Goal: Information Seeking & Learning: Learn about a topic

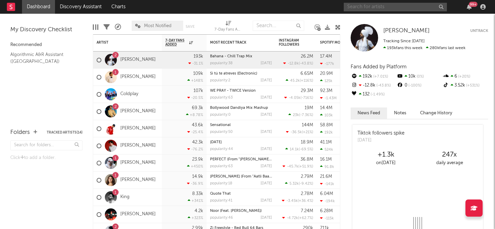
click at [387, 6] on input "text" at bounding box center [395, 7] width 103 height 9
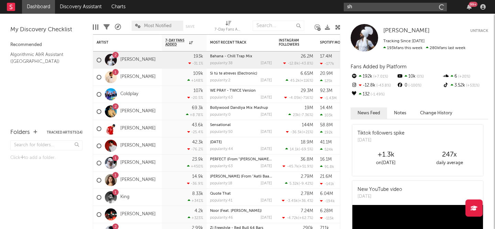
type input "s"
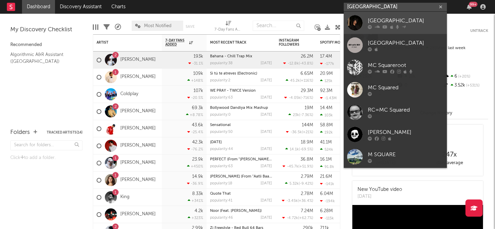
type input "[GEOGRAPHIC_DATA]"
click at [419, 13] on link "[GEOGRAPHIC_DATA]" at bounding box center [395, 23] width 103 height 22
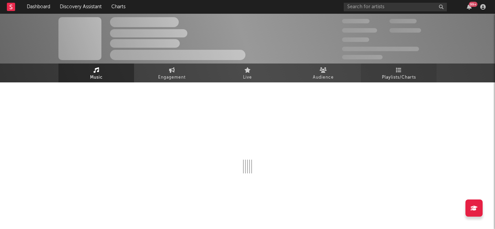
click at [393, 82] on link "Playlists/Charts" at bounding box center [399, 73] width 76 height 19
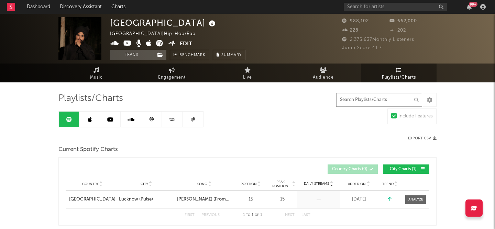
click at [380, 100] on input "text" at bounding box center [379, 100] width 86 height 14
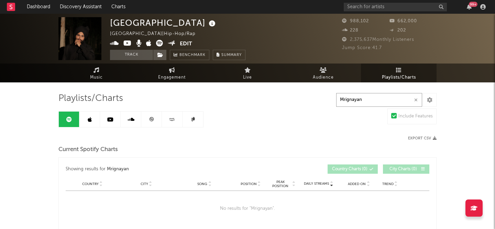
type input "Mrignayan"
click at [114, 120] on link at bounding box center [110, 119] width 21 height 15
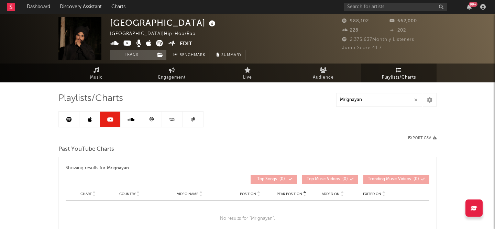
click at [81, 121] on link at bounding box center [89, 119] width 21 height 15
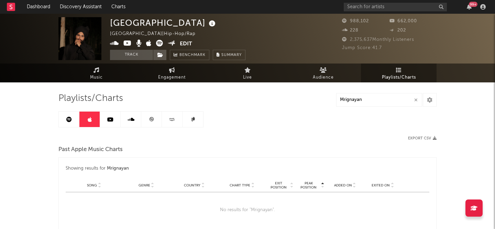
click at [158, 114] on link at bounding box center [151, 119] width 21 height 15
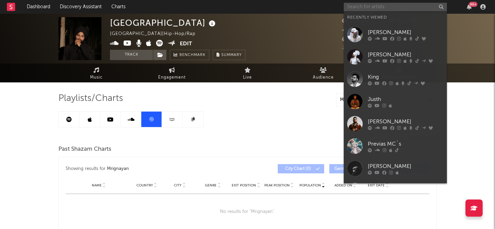
click at [384, 7] on input "text" at bounding box center [395, 7] width 103 height 9
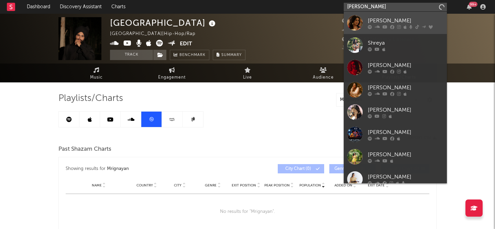
type input "[PERSON_NAME]"
click at [419, 18] on div "[PERSON_NAME]" at bounding box center [406, 20] width 76 height 8
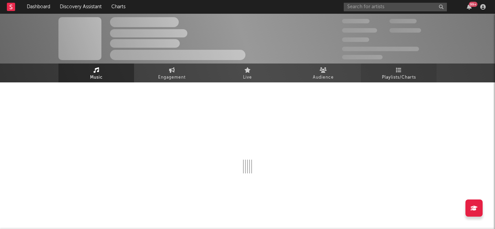
click at [398, 76] on span "Playlists/Charts" at bounding box center [399, 78] width 34 height 8
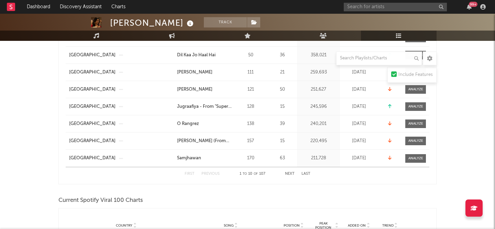
scroll to position [114, 0]
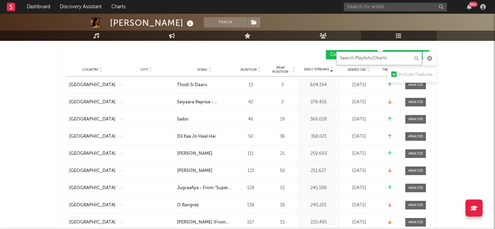
click at [374, 55] on input "text" at bounding box center [379, 59] width 86 height 14
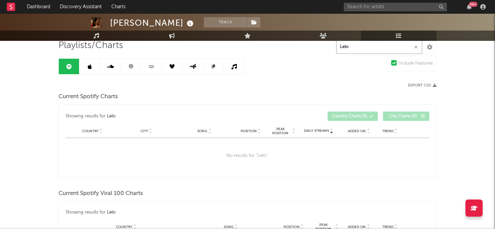
scroll to position [30, 0]
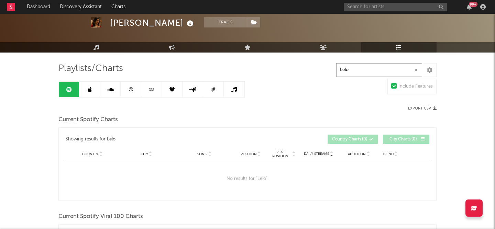
type input "Lelo"
click at [129, 88] on icon at bounding box center [130, 89] width 5 height 5
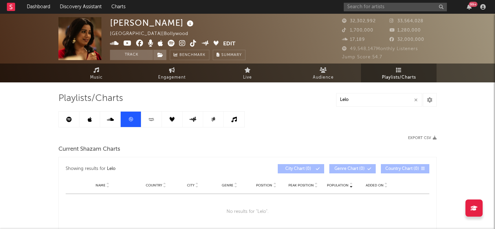
click at [92, 119] on link at bounding box center [89, 119] width 21 height 15
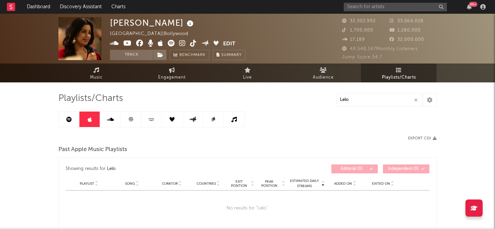
click at [151, 122] on icon at bounding box center [151, 119] width 8 height 5
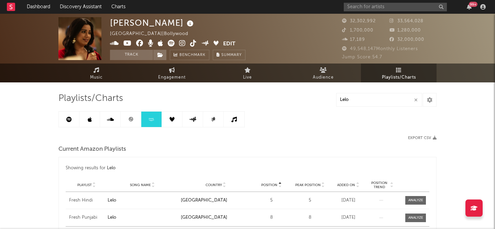
click at [114, 119] on link at bounding box center [110, 119] width 21 height 15
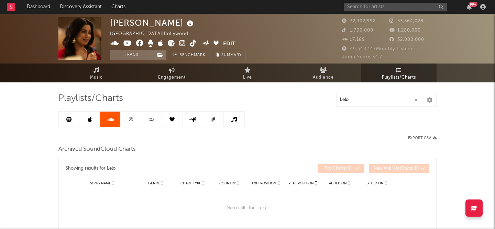
click at [87, 119] on link at bounding box center [89, 119] width 21 height 15
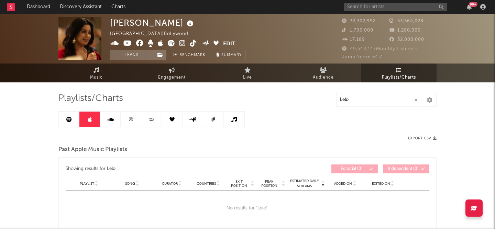
click at [75, 119] on link at bounding box center [69, 119] width 21 height 15
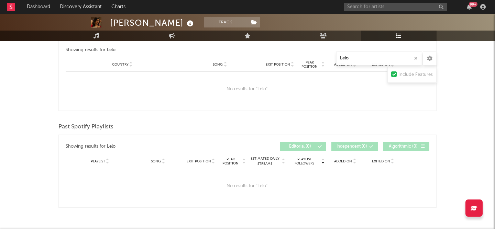
scroll to position [641, 0]
